Goal: Find specific page/section: Find specific page/section

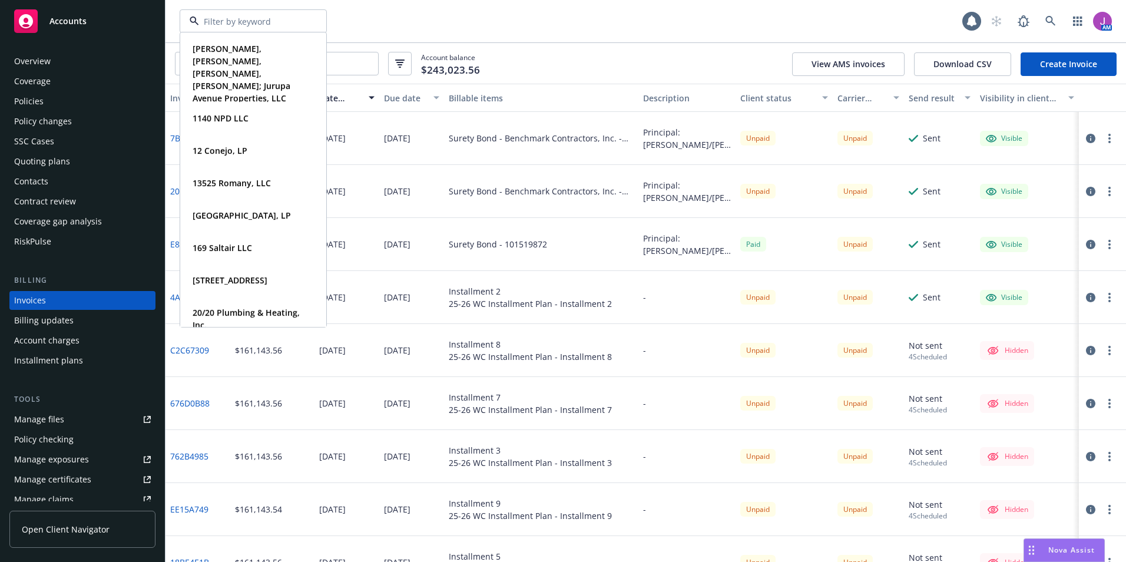
scroll to position [1, 0]
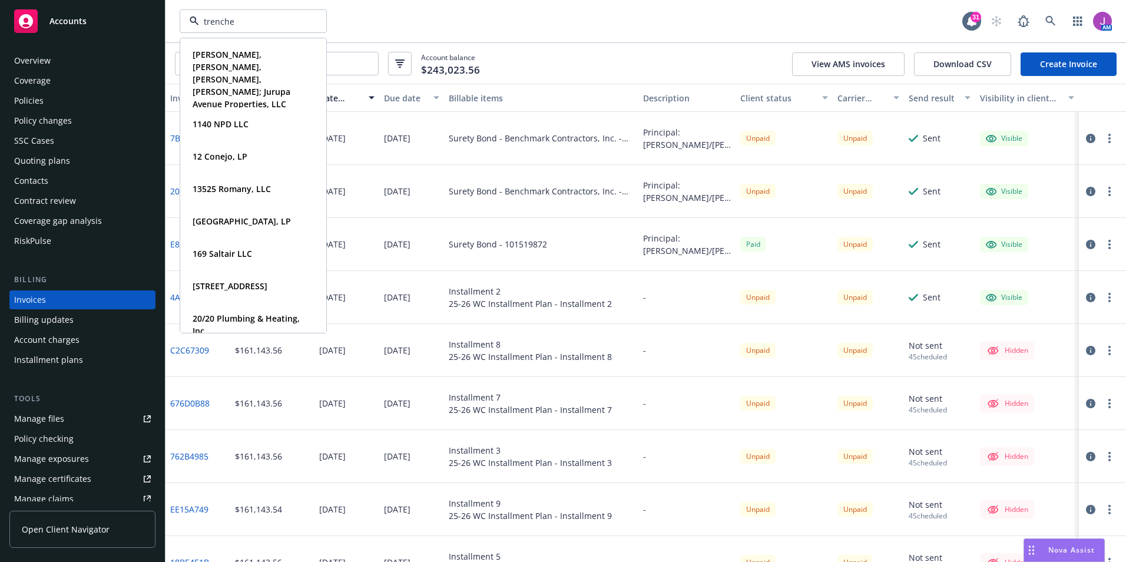
type input "trencher"
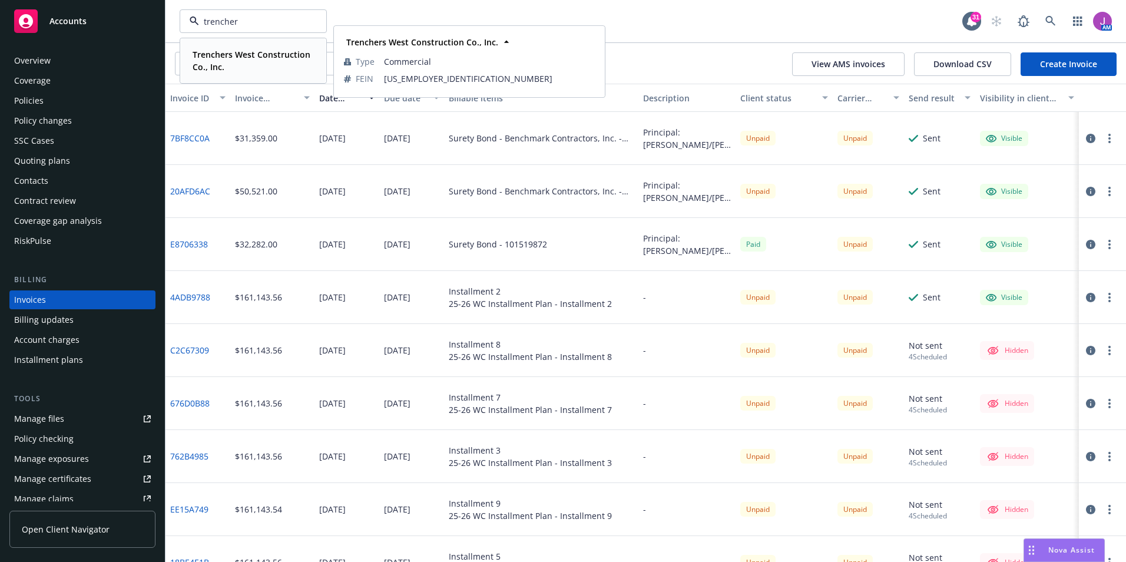
click at [220, 48] on div "Trenchers West Construction Co., Inc." at bounding box center [251, 60] width 126 height 29
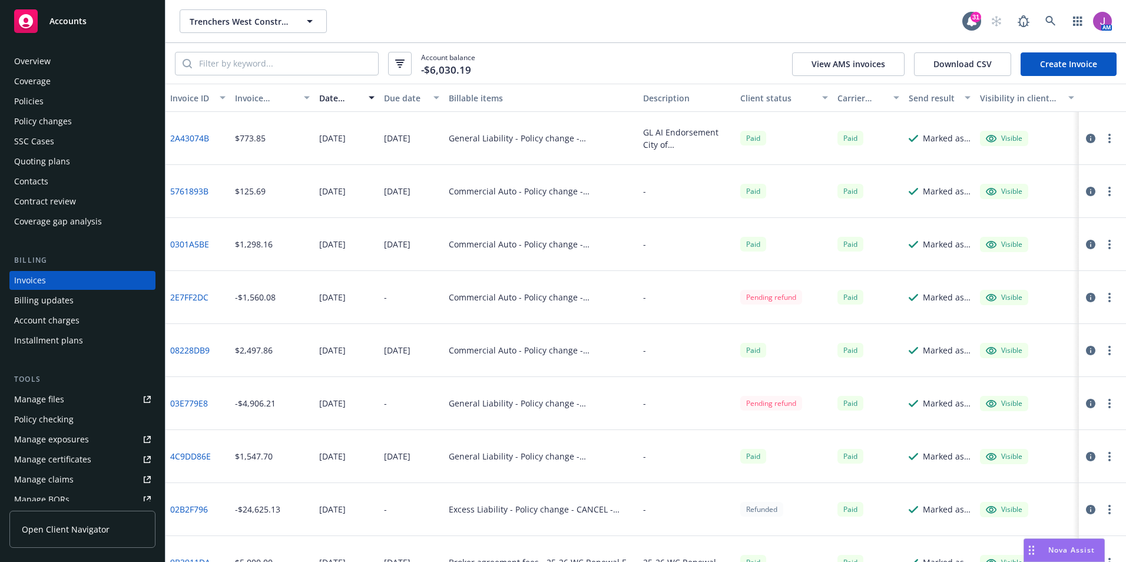
click at [33, 101] on div "Policies" at bounding box center [28, 101] width 29 height 19
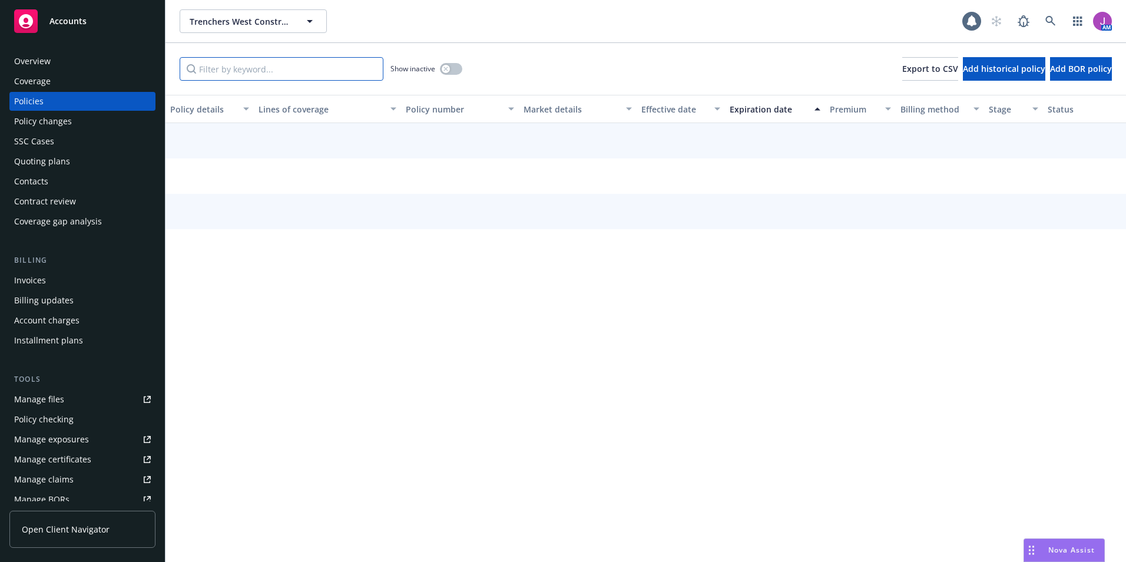
click at [255, 68] on input "Filter by keyword..." at bounding box center [282, 69] width 204 height 24
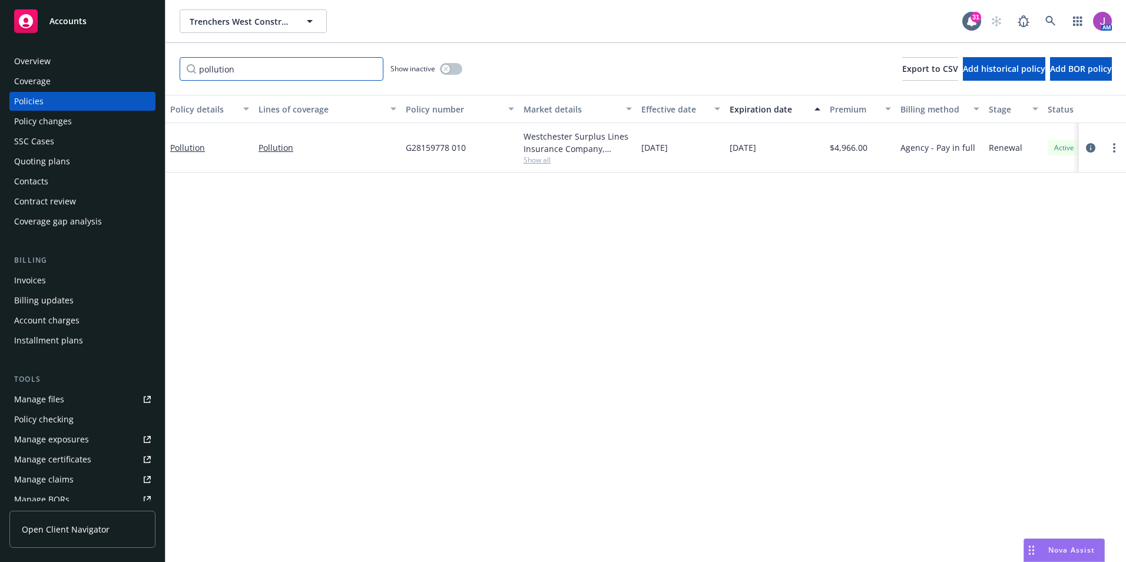
type input "pollution"
click at [532, 160] on span "Show all" at bounding box center [577, 160] width 108 height 10
click at [184, 149] on link "Pollution" at bounding box center [187, 147] width 35 height 11
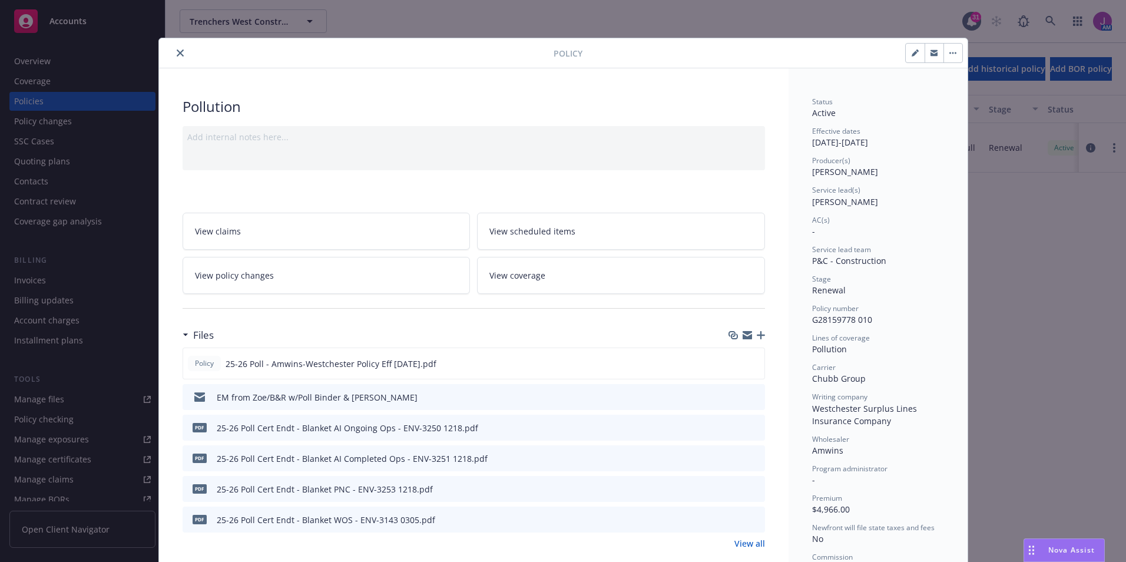
click at [740, 548] on link "View all" at bounding box center [749, 543] width 31 height 12
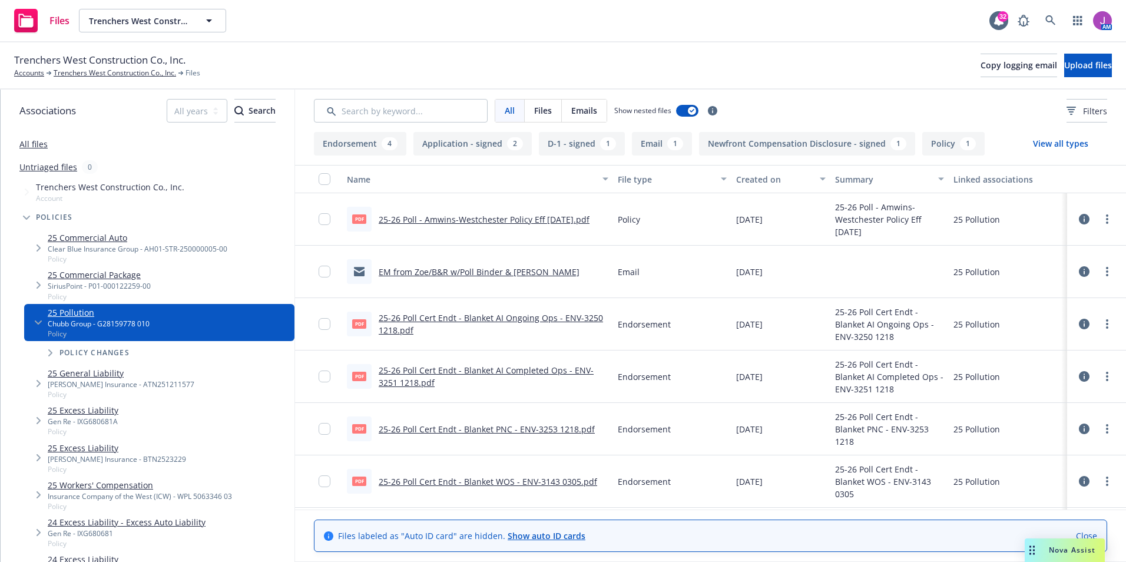
click at [465, 270] on link "EM from Zoe/B&R w/Poll Binder & Invoice" at bounding box center [479, 271] width 201 height 11
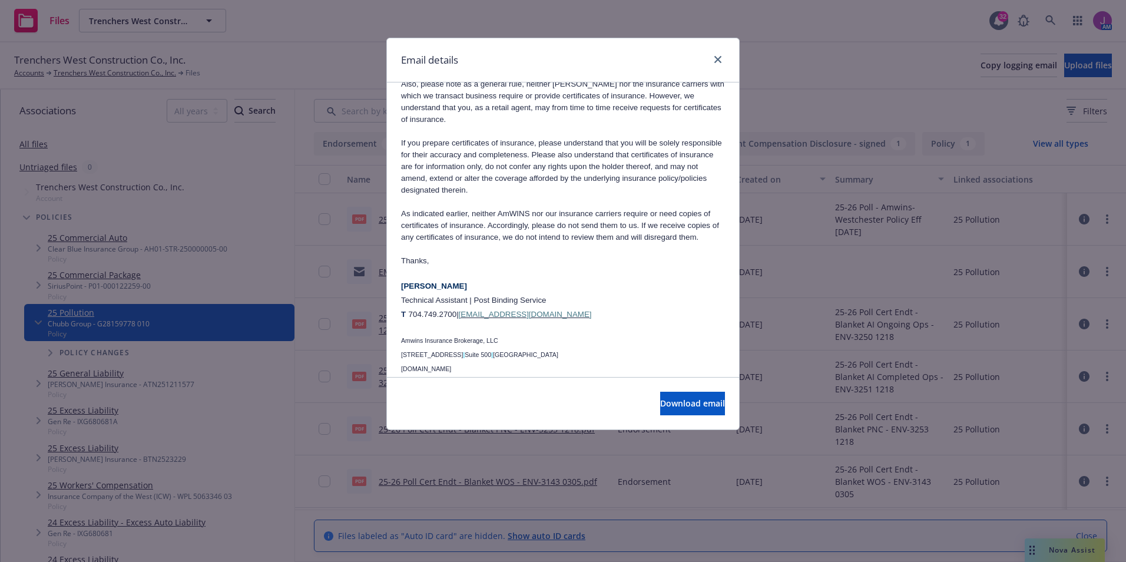
scroll to position [899, 0]
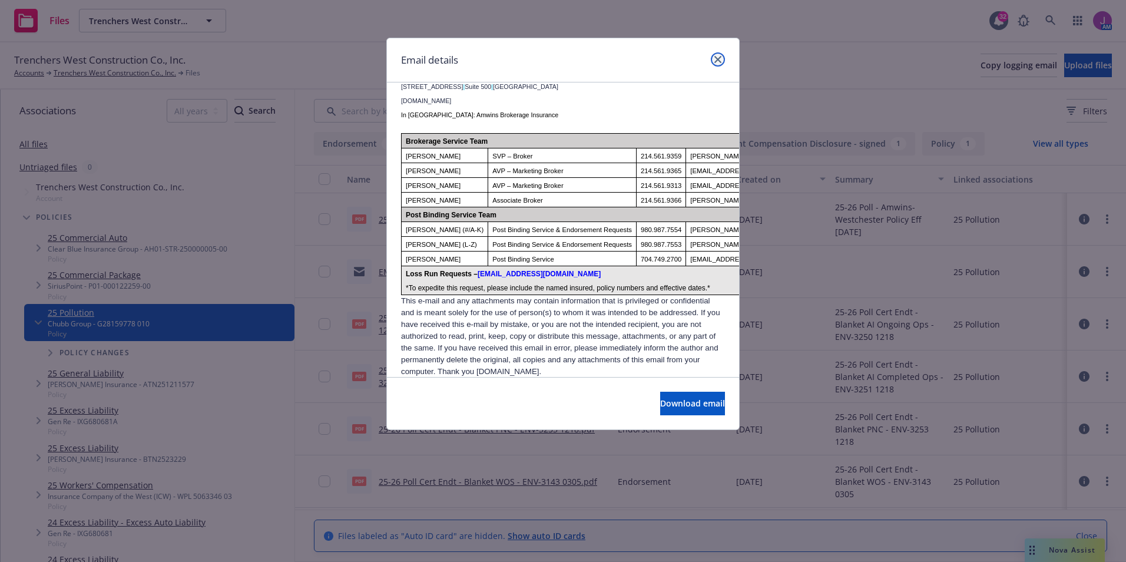
click at [722, 58] on link "close" at bounding box center [718, 59] width 14 height 14
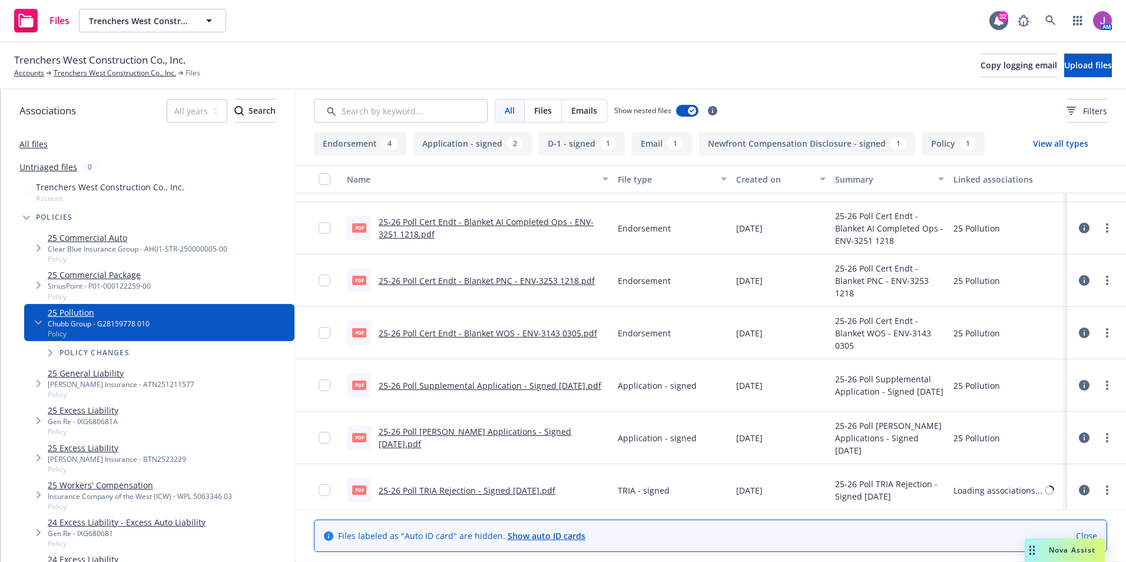
scroll to position [177, 0]
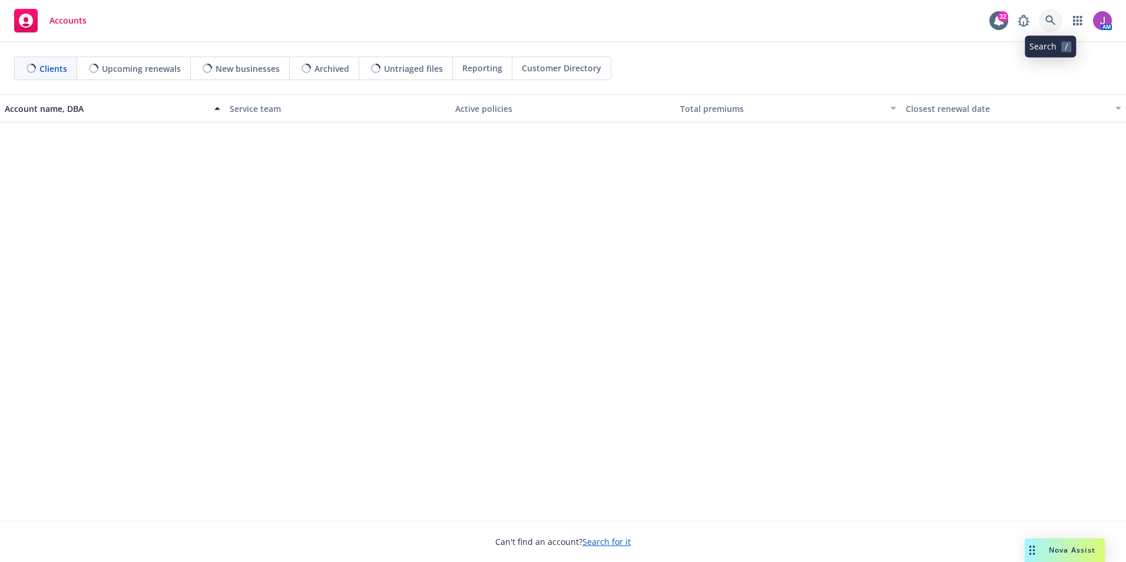
click at [1046, 11] on link at bounding box center [1051, 21] width 24 height 24
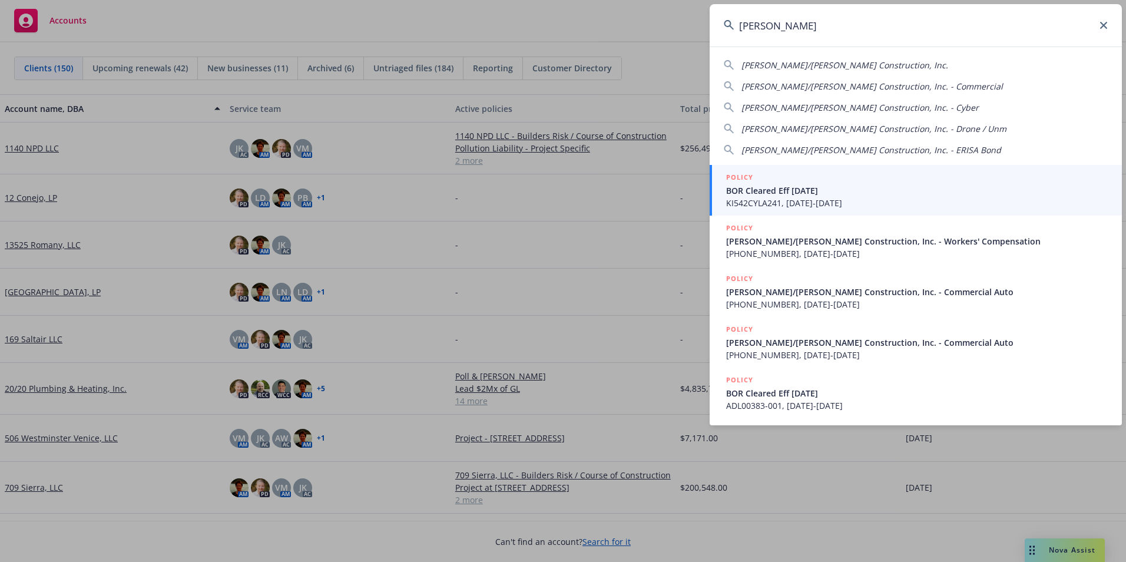
click at [830, 68] on span "[PERSON_NAME]/[PERSON_NAME] Construction, Inc." at bounding box center [844, 64] width 207 height 11
type input "[PERSON_NAME]/[PERSON_NAME] Construction, Inc."
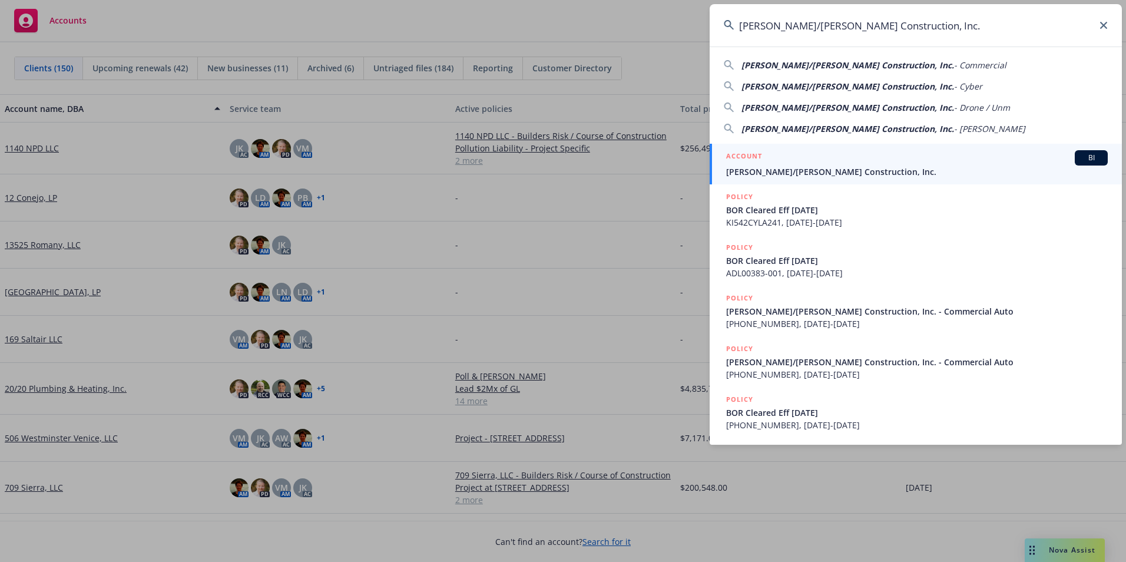
click at [791, 168] on span "[PERSON_NAME]/[PERSON_NAME] Construction, Inc." at bounding box center [917, 171] width 382 height 12
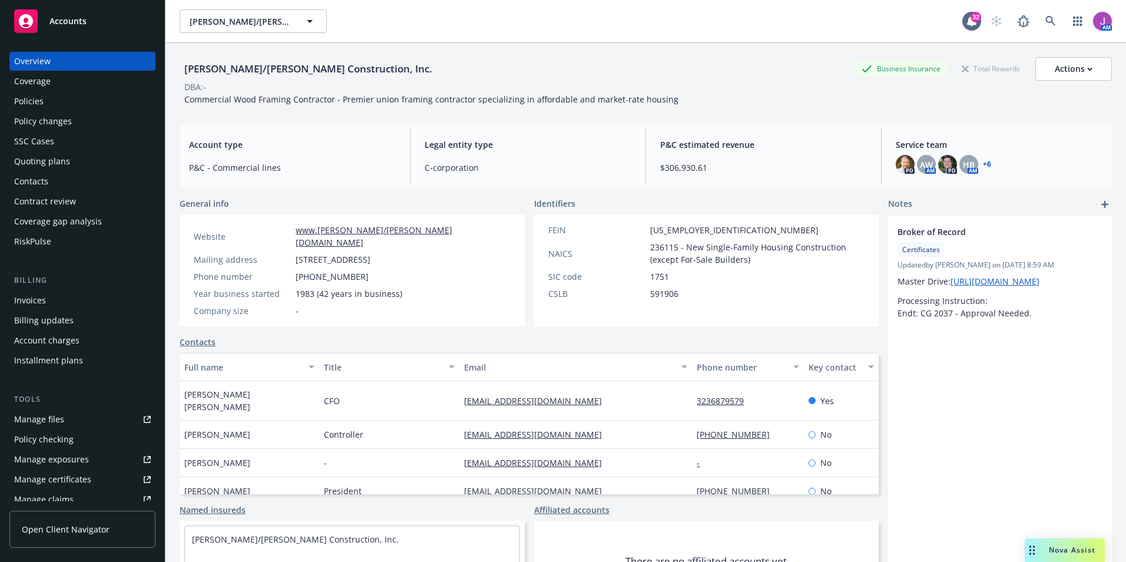
click at [41, 303] on div "Invoices" at bounding box center [30, 300] width 32 height 19
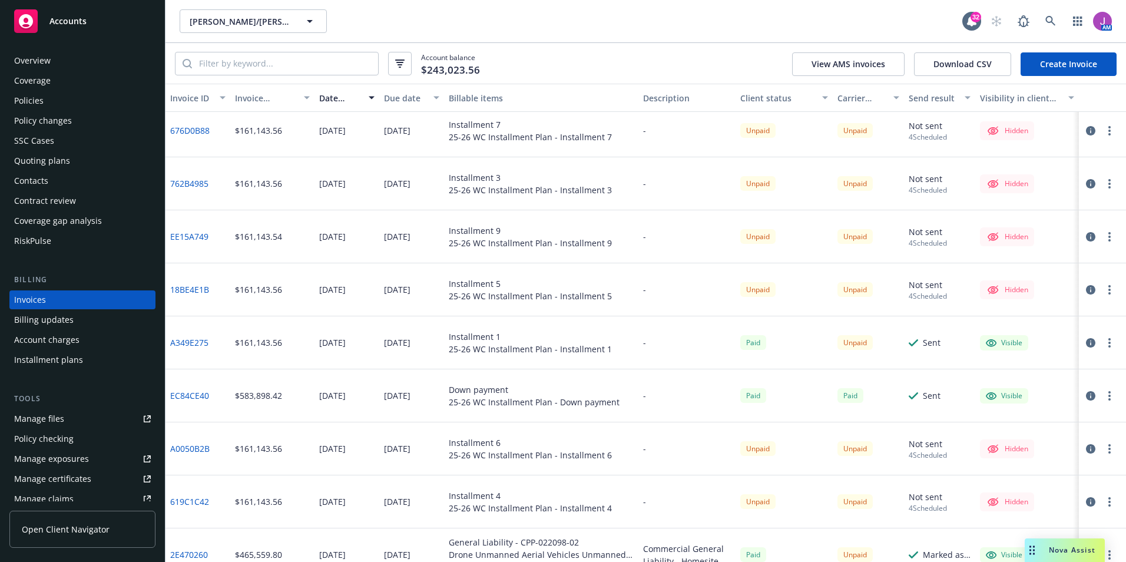
scroll to position [294, 0]
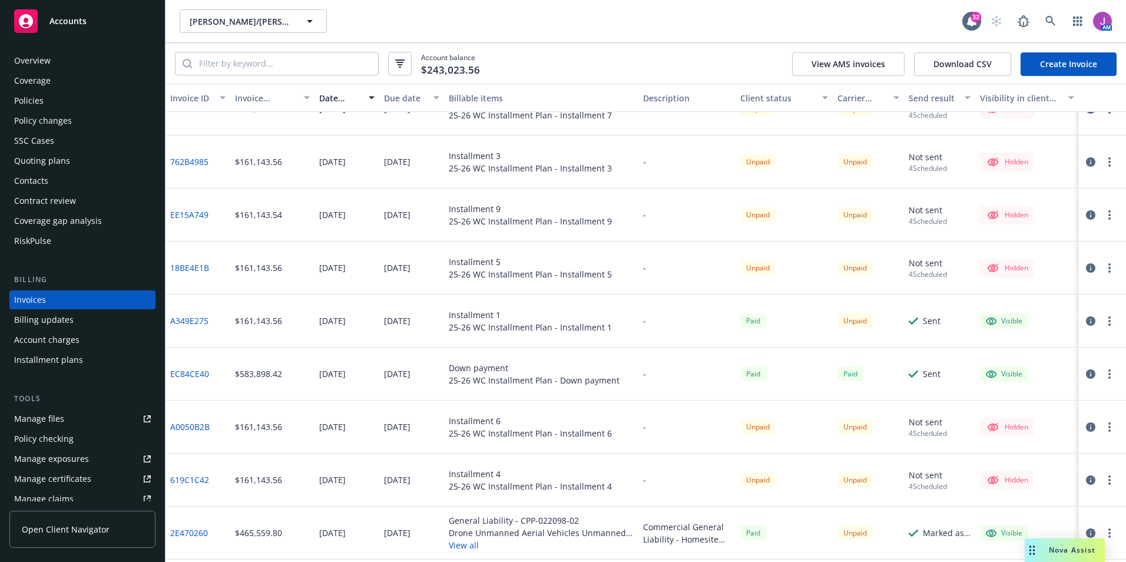
click at [1086, 320] on icon "button" at bounding box center [1090, 320] width 9 height 9
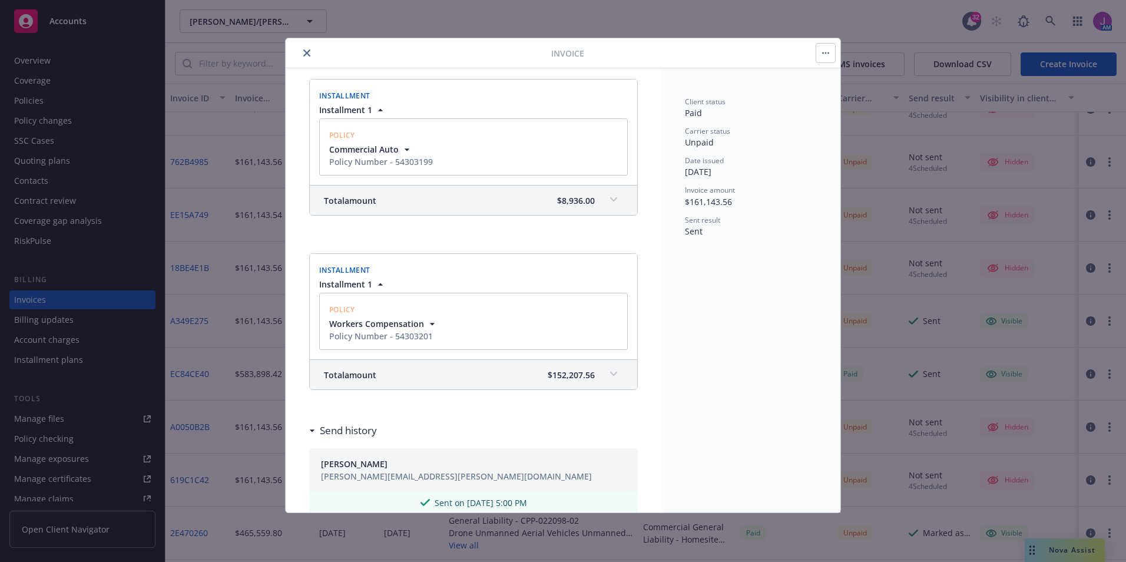
scroll to position [173, 0]
click at [429, 324] on icon "button" at bounding box center [432, 325] width 12 height 12
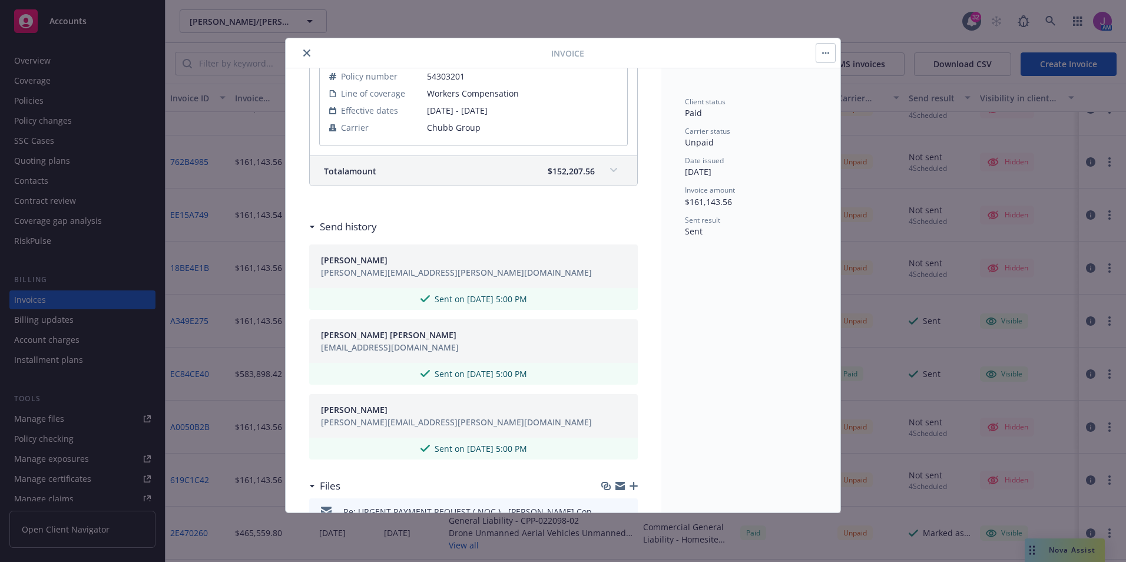
scroll to position [616, 0]
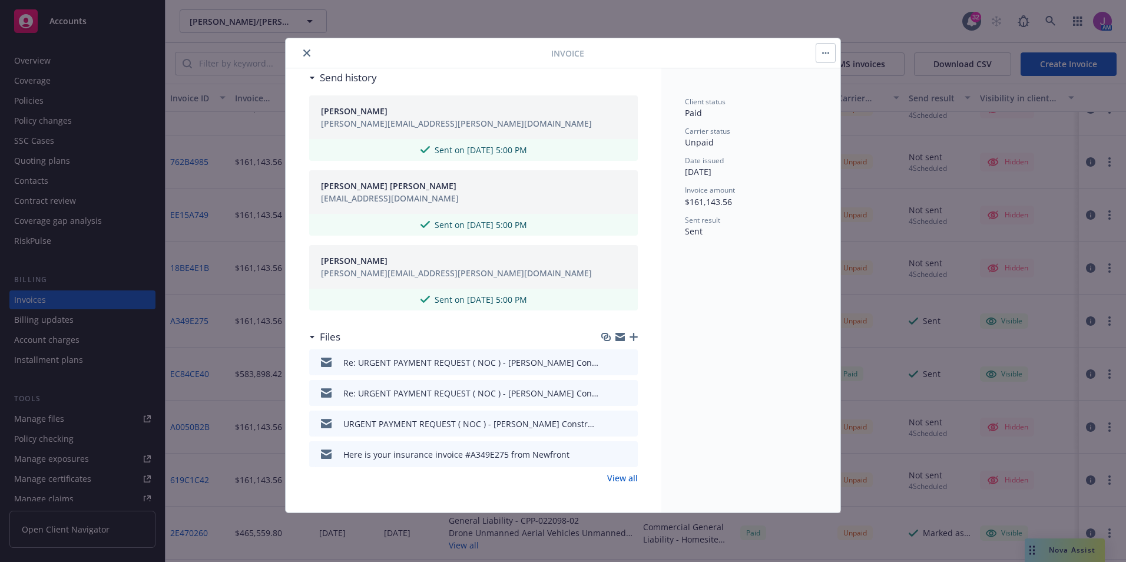
click at [826, 57] on button "button" at bounding box center [825, 53] width 19 height 19
click at [770, 234] on div "Sent result Sent" at bounding box center [751, 226] width 132 height 22
click at [309, 52] on icon "close" at bounding box center [306, 52] width 7 height 7
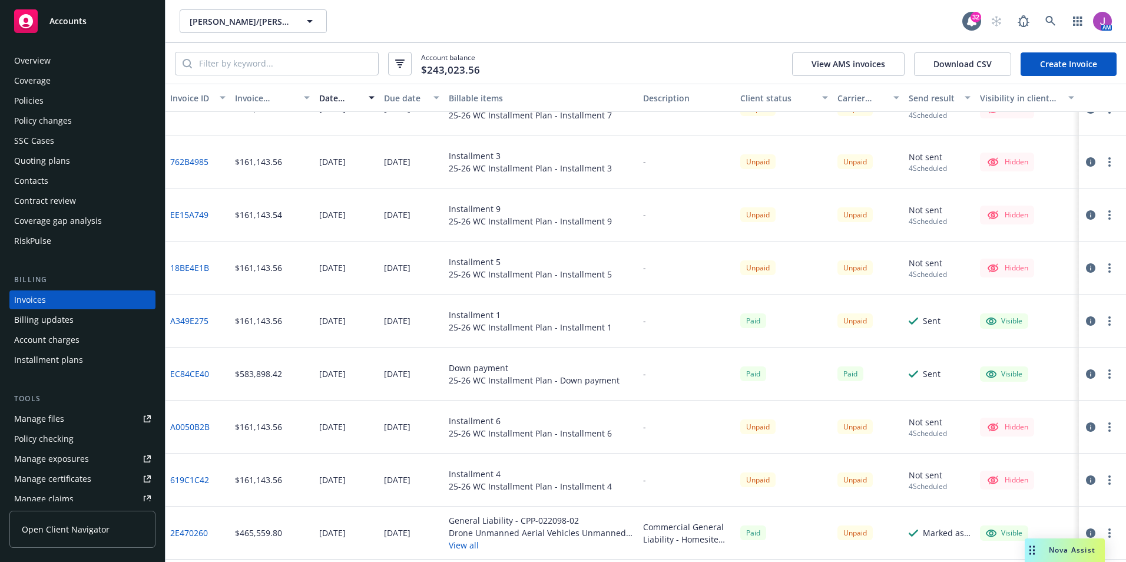
click at [1103, 320] on button "button" at bounding box center [1109, 321] width 14 height 14
click at [1086, 318] on icon "button" at bounding box center [1090, 320] width 9 height 9
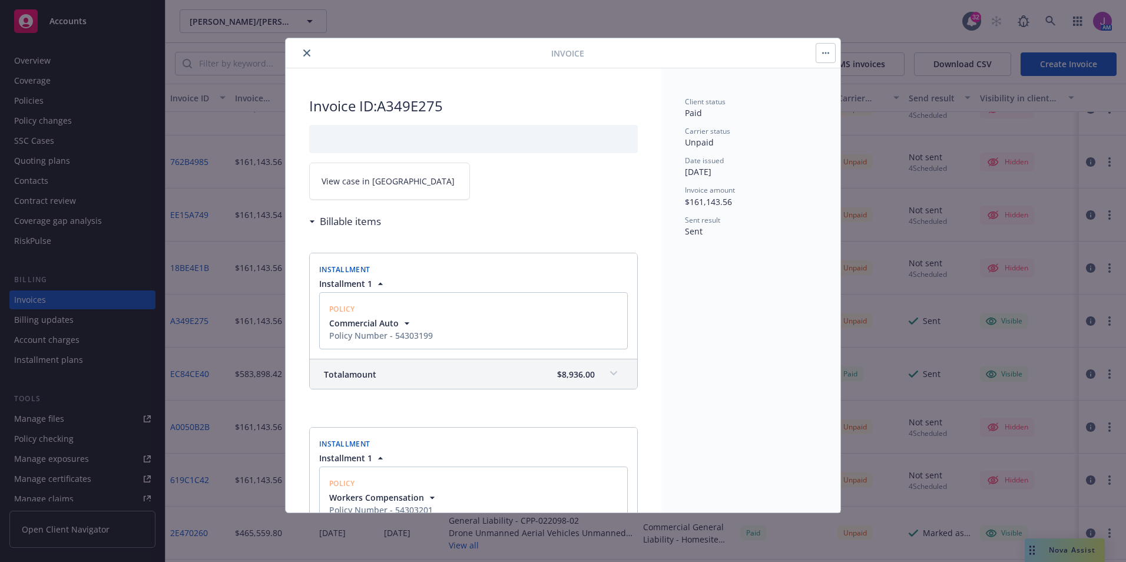
click at [372, 184] on span "View case in [GEOGRAPHIC_DATA]" at bounding box center [387, 181] width 133 height 12
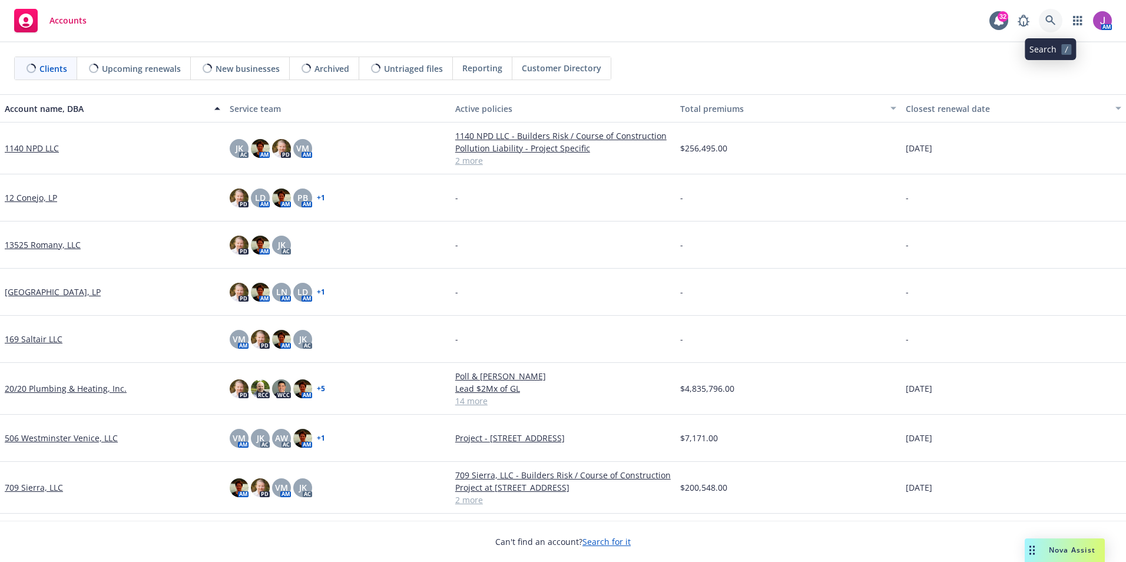
click at [1055, 22] on icon at bounding box center [1050, 20] width 11 height 11
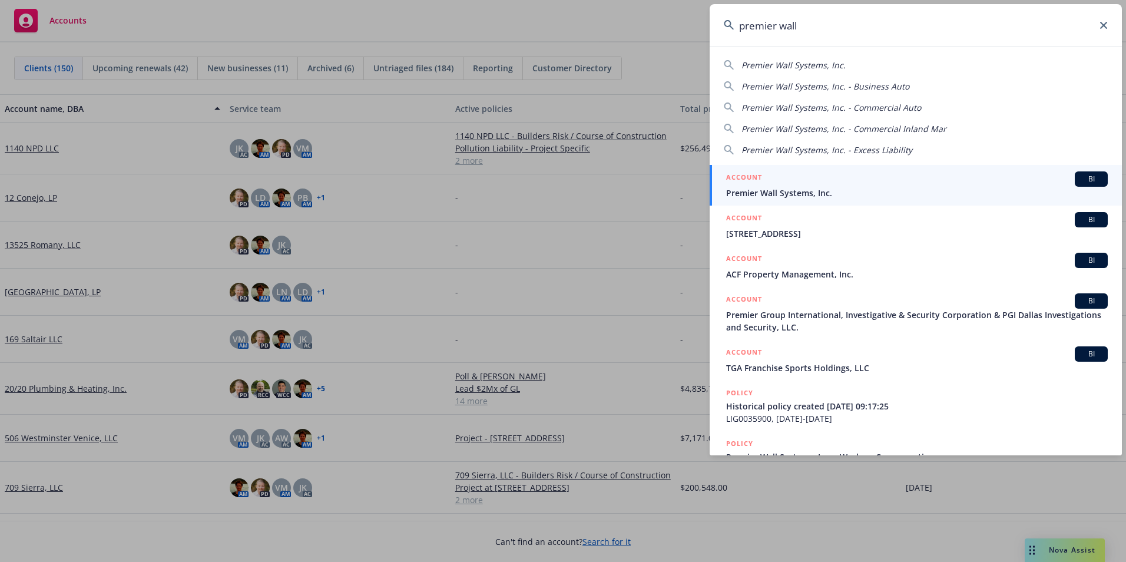
type input "premier wall"
click at [805, 183] on div "ACCOUNT BI" at bounding box center [917, 178] width 382 height 15
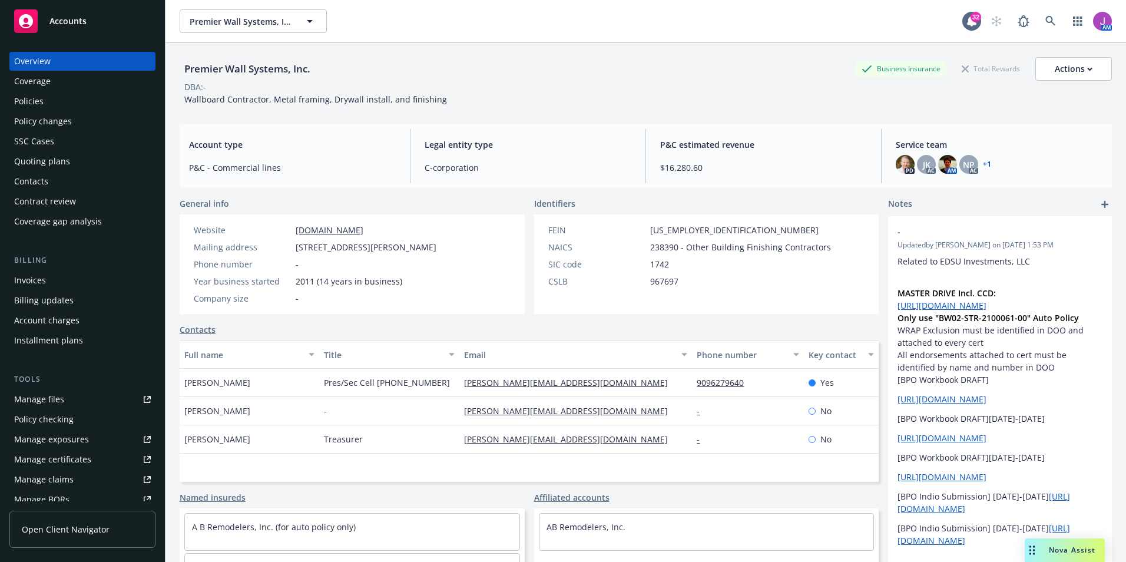
click at [45, 184] on div "Contacts" at bounding box center [31, 181] width 34 height 19
